Goal: Information Seeking & Learning: Learn about a topic

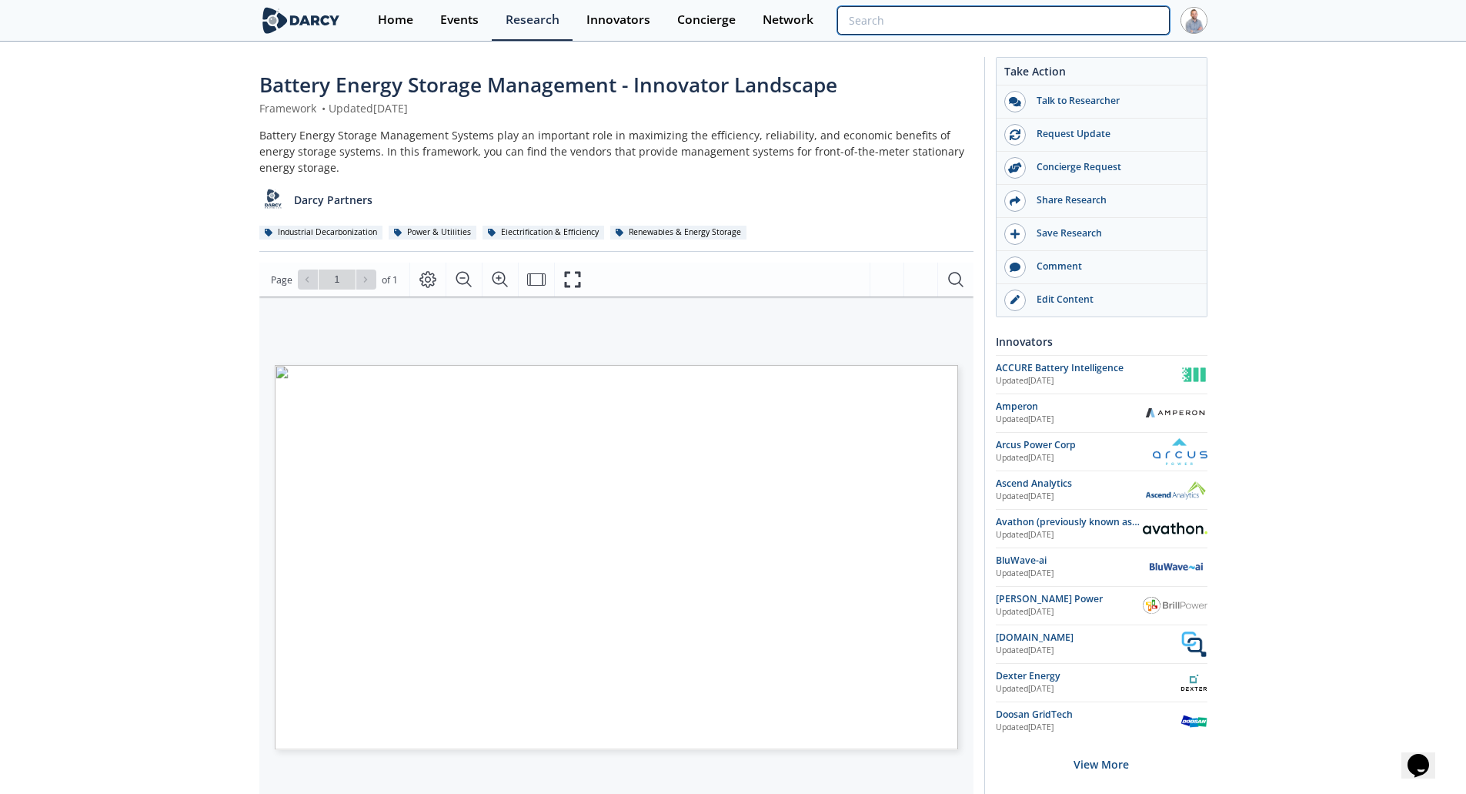
click at [1143, 18] on input "search" at bounding box center [1003, 20] width 332 height 28
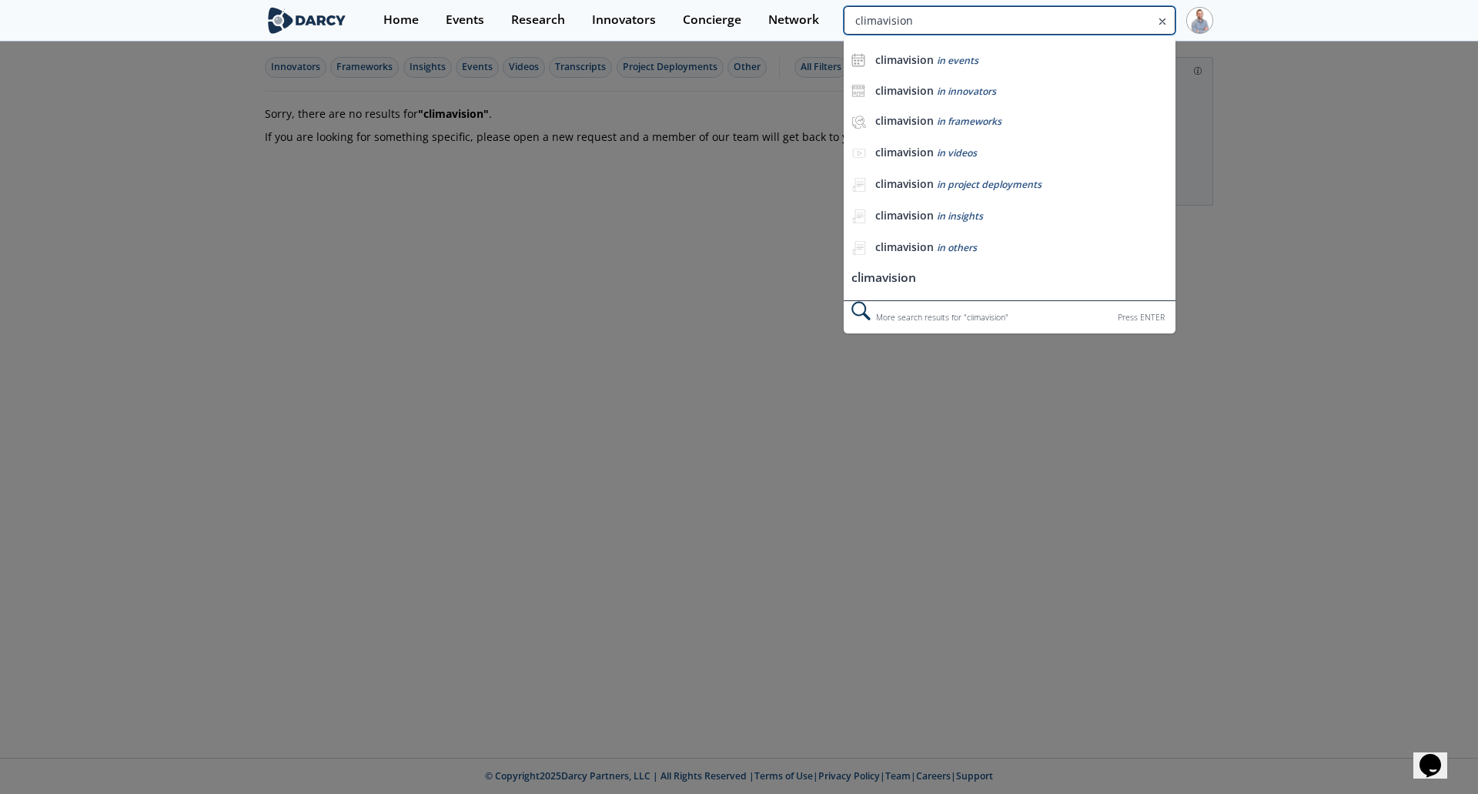
click at [1091, 22] on input "climavision" at bounding box center [1010, 20] width 332 height 28
type input "[DATE][DOMAIN_NAME]"
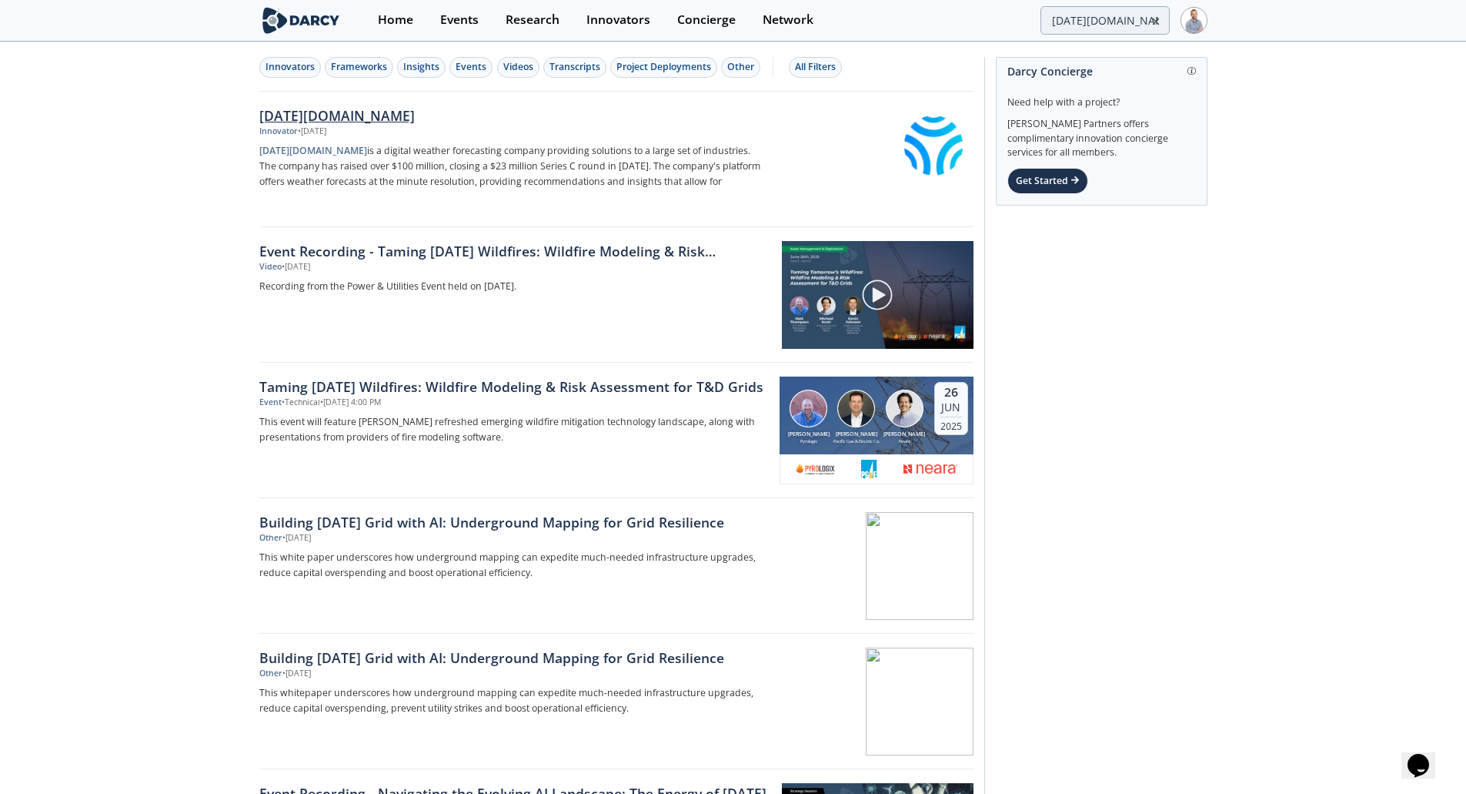
click at [356, 105] on div "[DATE][DOMAIN_NAME]" at bounding box center [514, 115] width 510 height 20
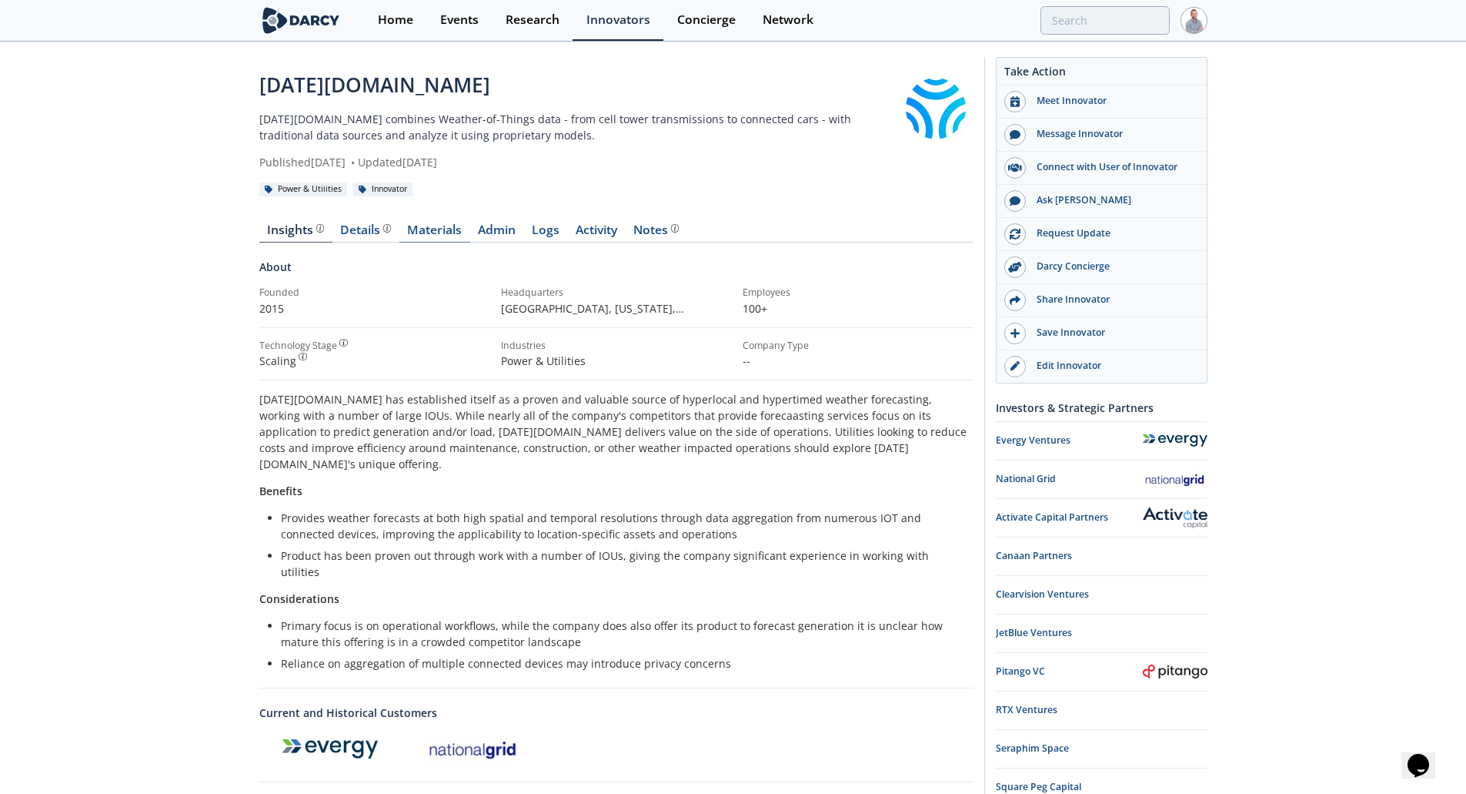
click at [423, 224] on link "Materials" at bounding box center [434, 233] width 71 height 18
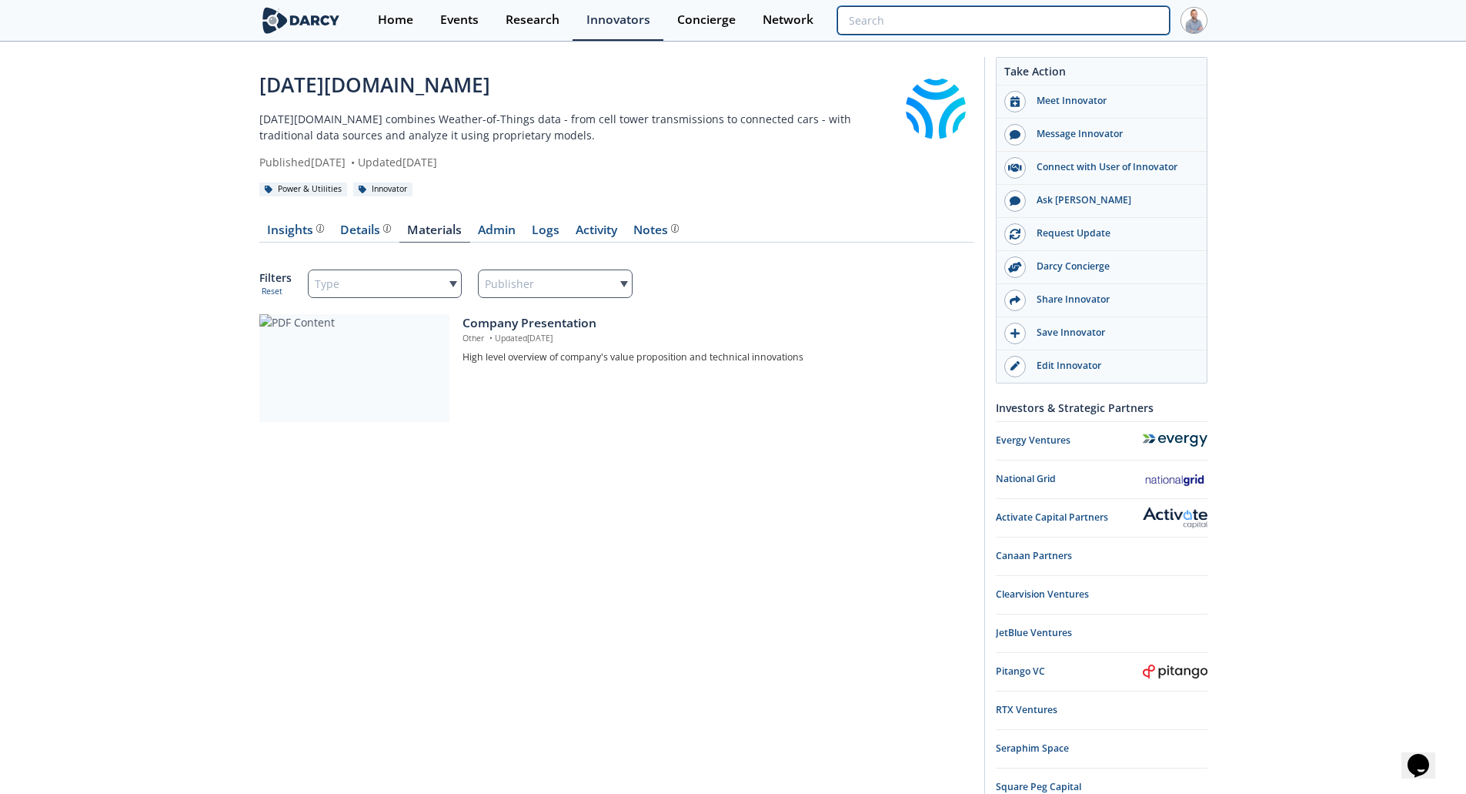
click at [1087, 13] on input "search" at bounding box center [1003, 20] width 332 height 28
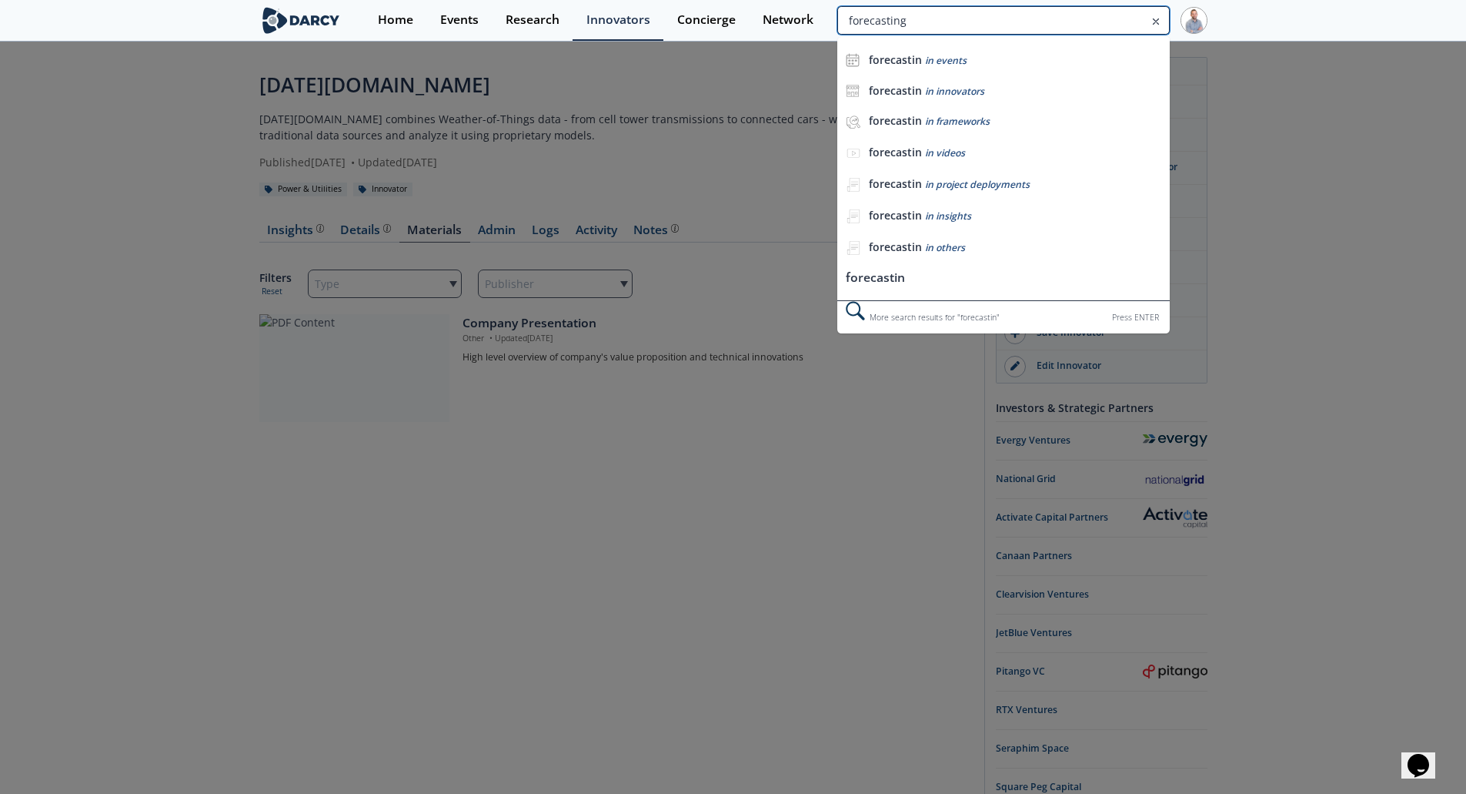
type input "forecasting"
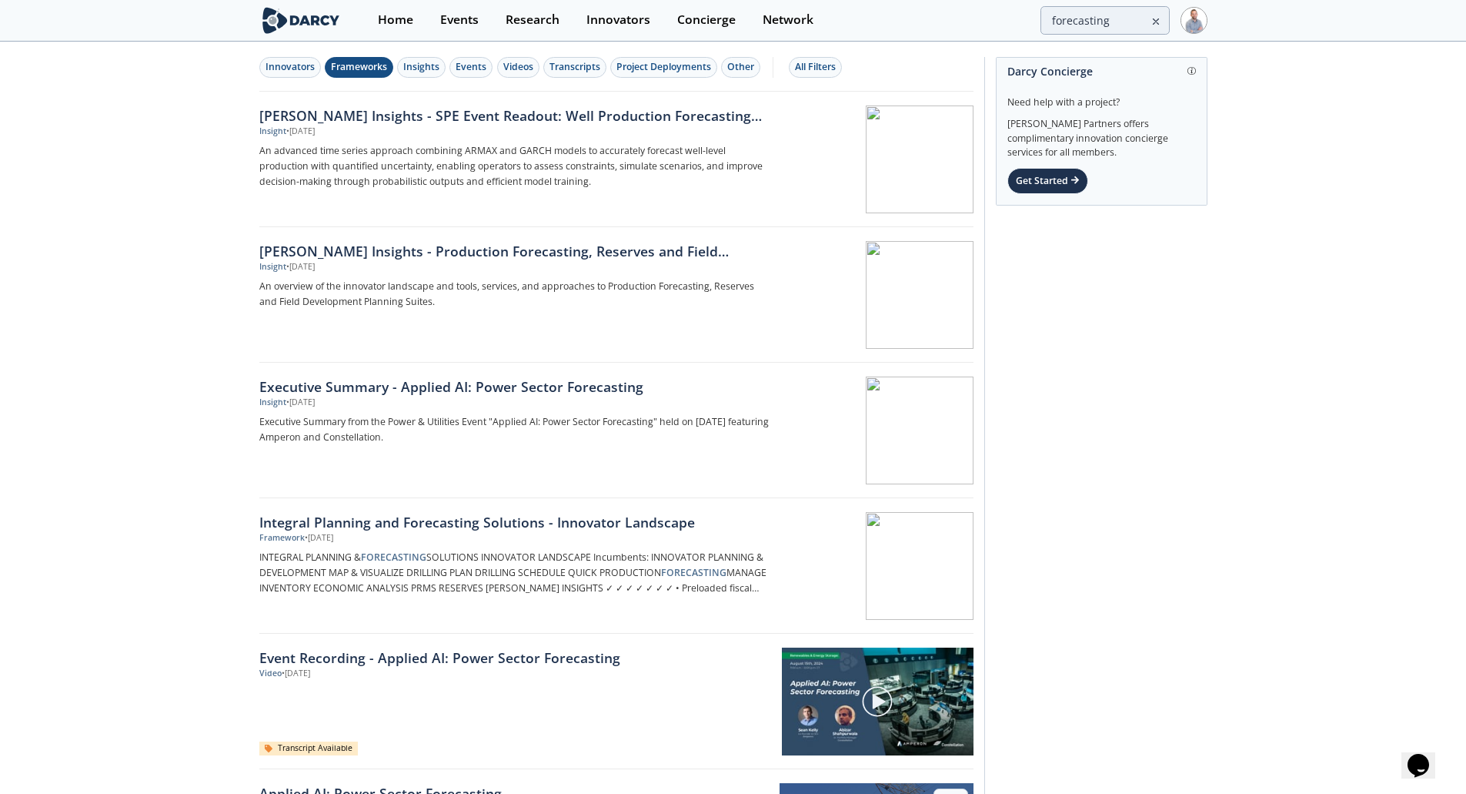
click at [378, 71] on div "Frameworks" at bounding box center [359, 67] width 56 height 14
